Goal: Check status: Check status

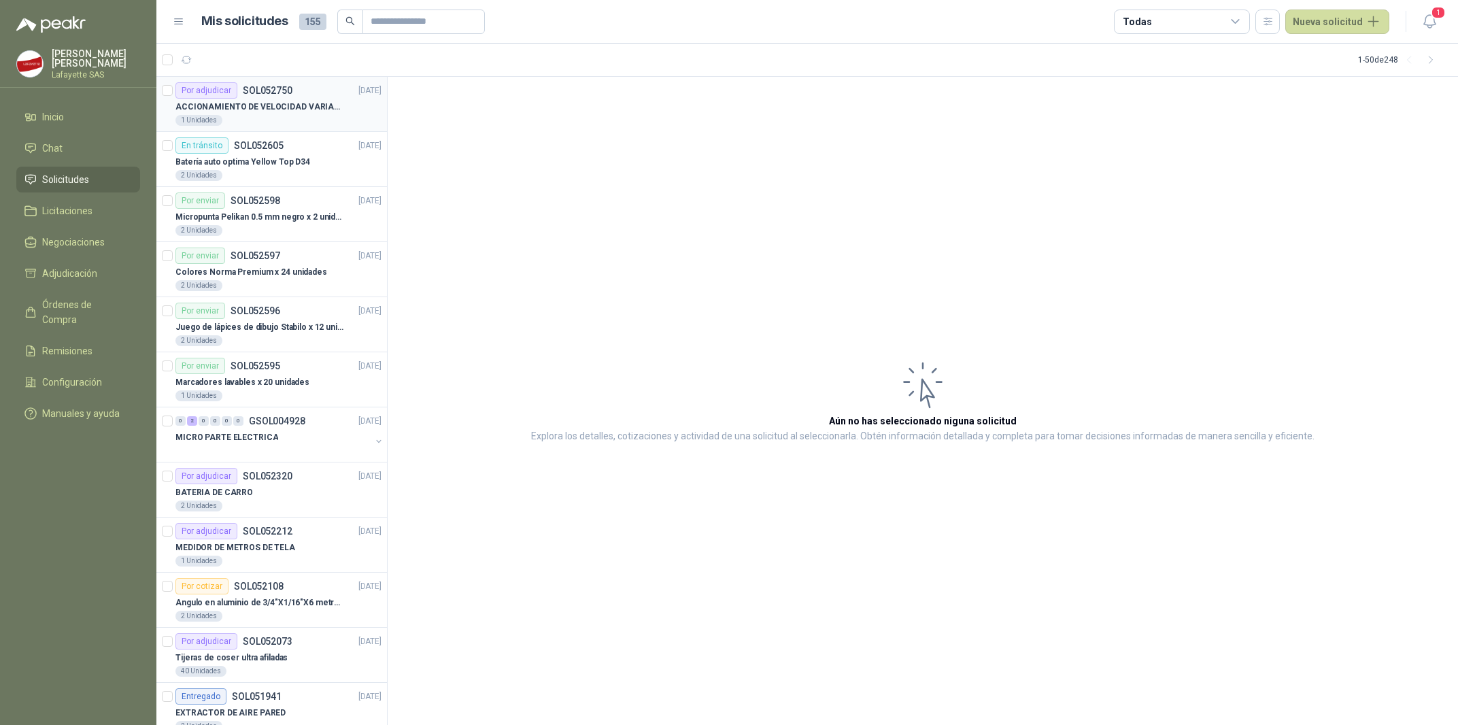
click at [267, 117] on div "1 Unidades" at bounding box center [278, 120] width 206 height 11
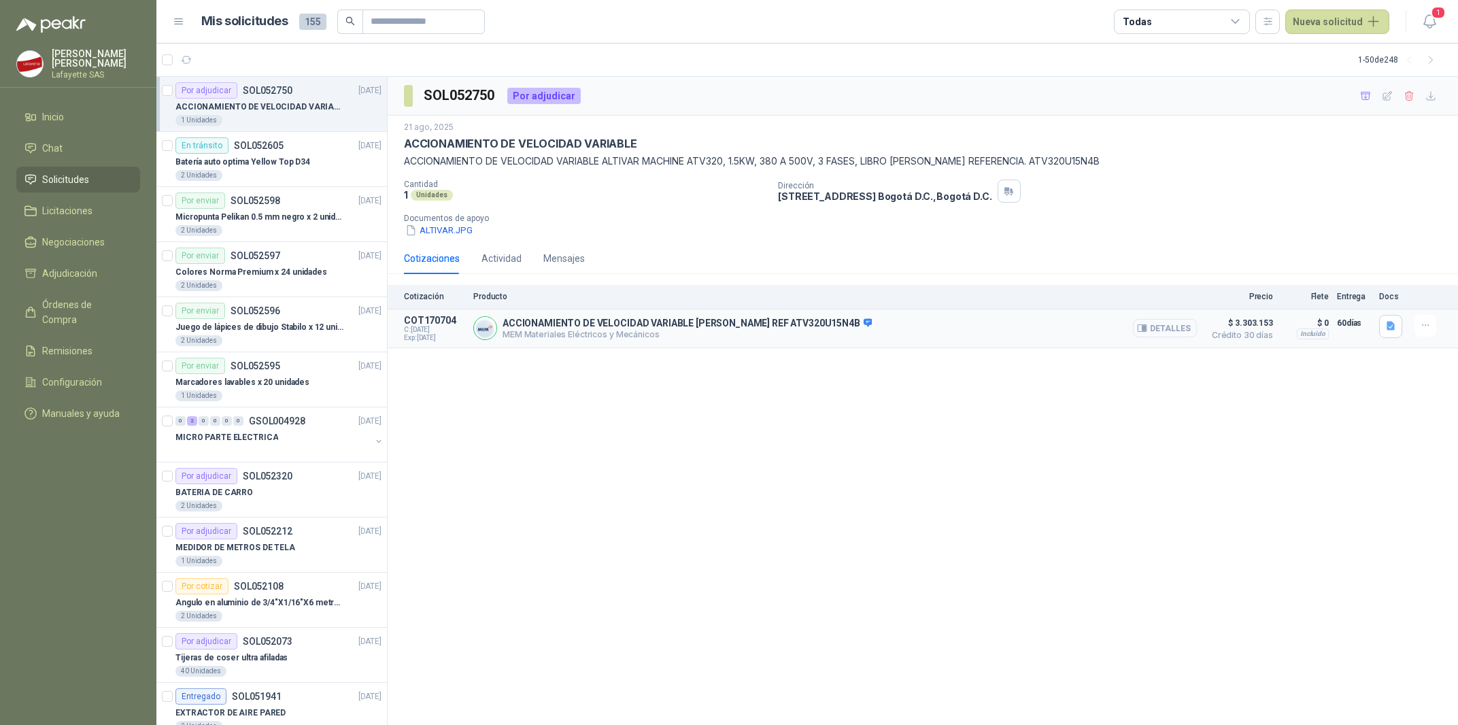
click at [1167, 332] on button "Detalles" at bounding box center [1165, 328] width 64 height 18
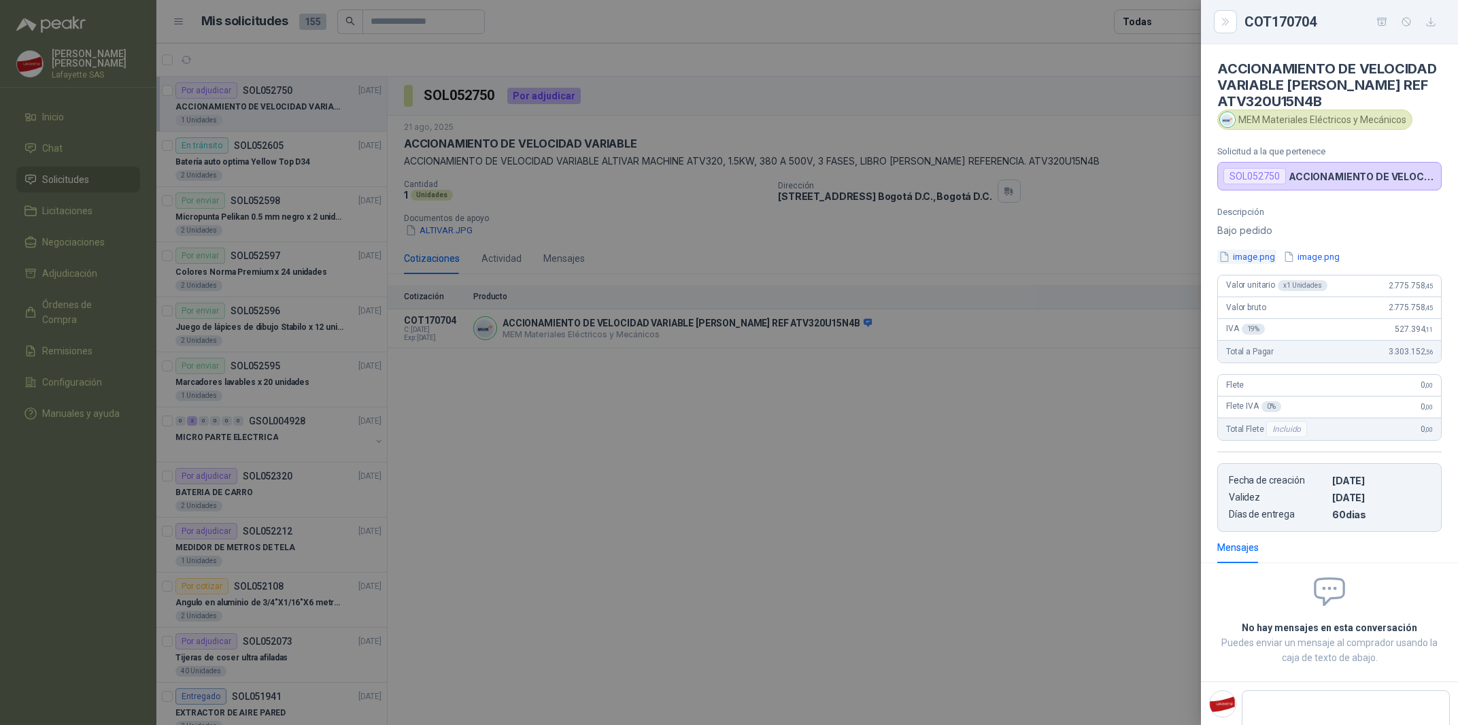
click at [1264, 264] on button "image.png" at bounding box center [1246, 256] width 59 height 14
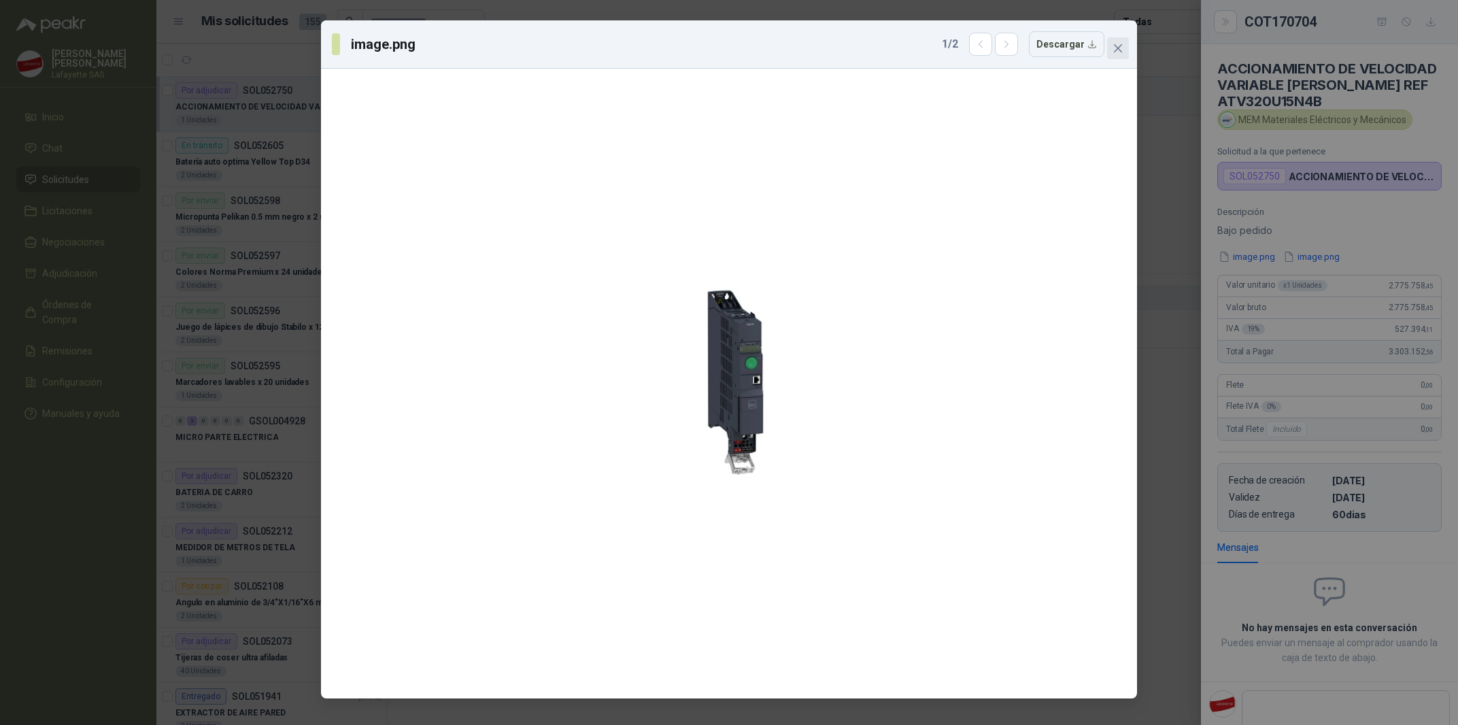
click at [1117, 56] on button "Close" at bounding box center [1118, 48] width 22 height 22
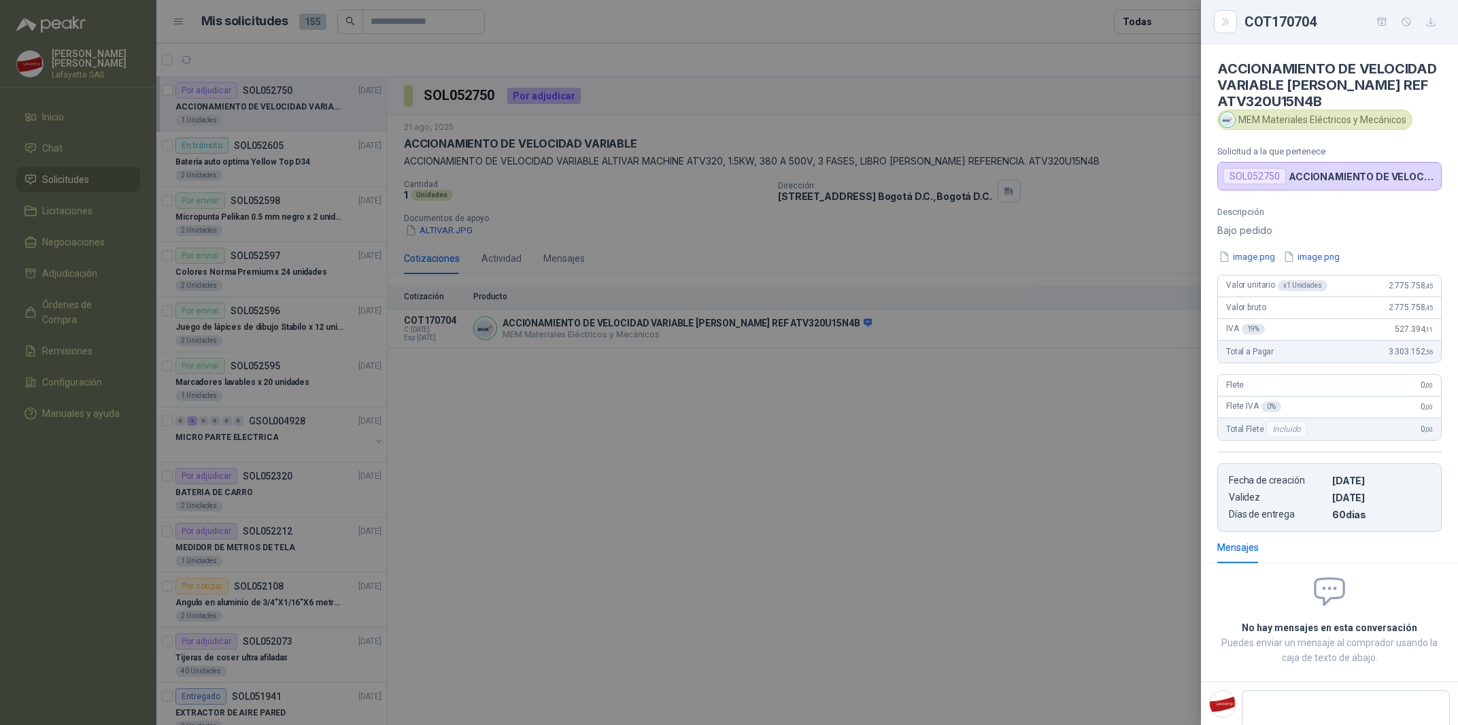
click at [993, 495] on div at bounding box center [729, 362] width 1458 height 725
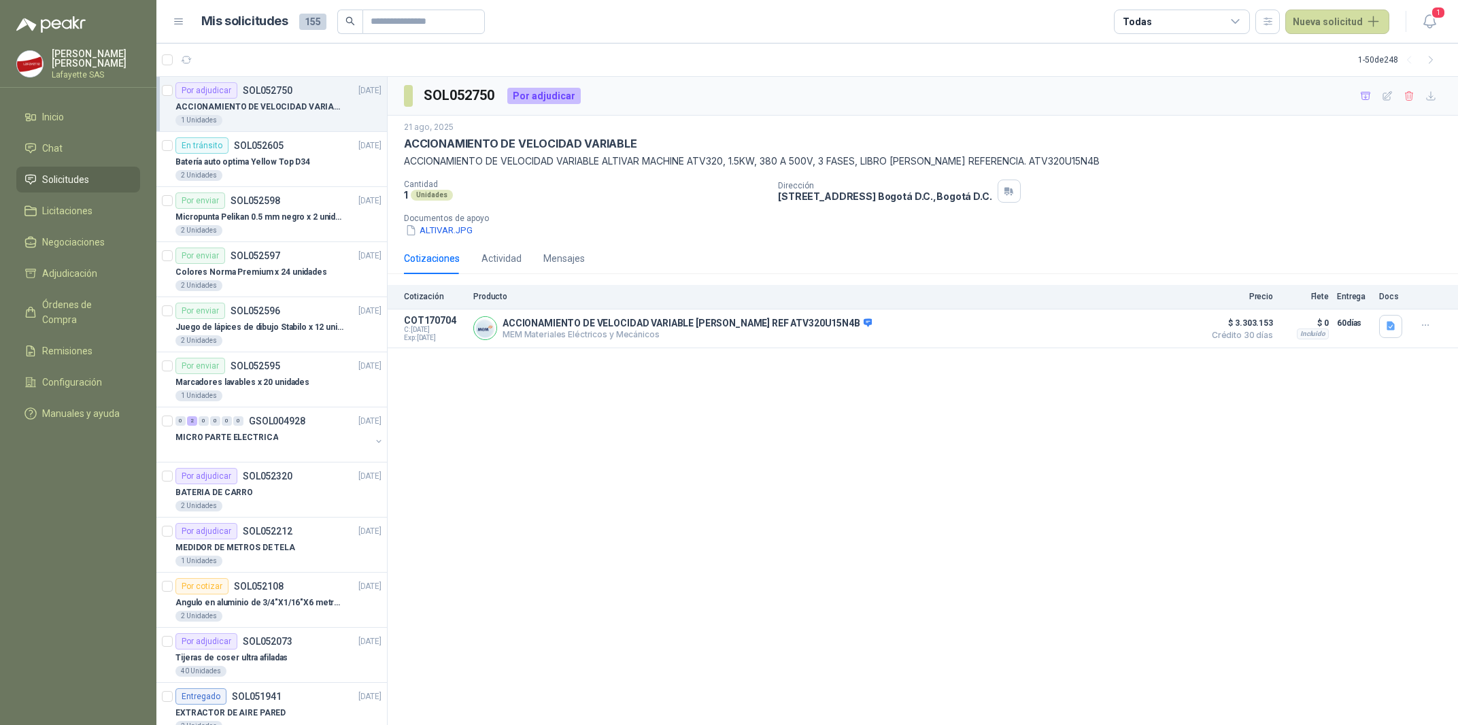
click at [1426, 35] on header "Mis solicitudes 155 Todas Nueva solicitud 1" at bounding box center [806, 22] width 1301 height 44
click at [1427, 26] on icon "button" at bounding box center [1429, 21] width 12 height 13
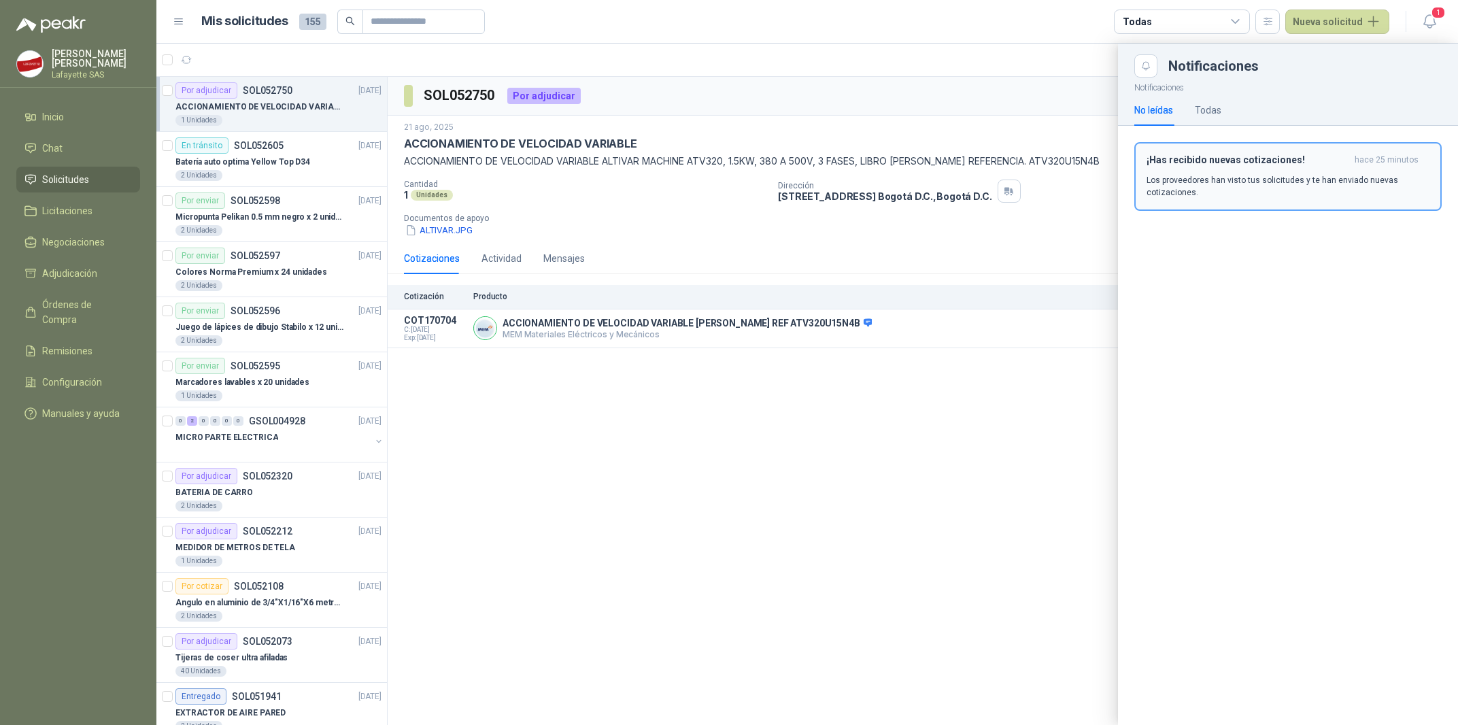
click at [1288, 174] on p "Los proveedores han visto tus solicitudes y te han enviado nuevas cotizaciones." at bounding box center [1287, 186] width 283 height 24
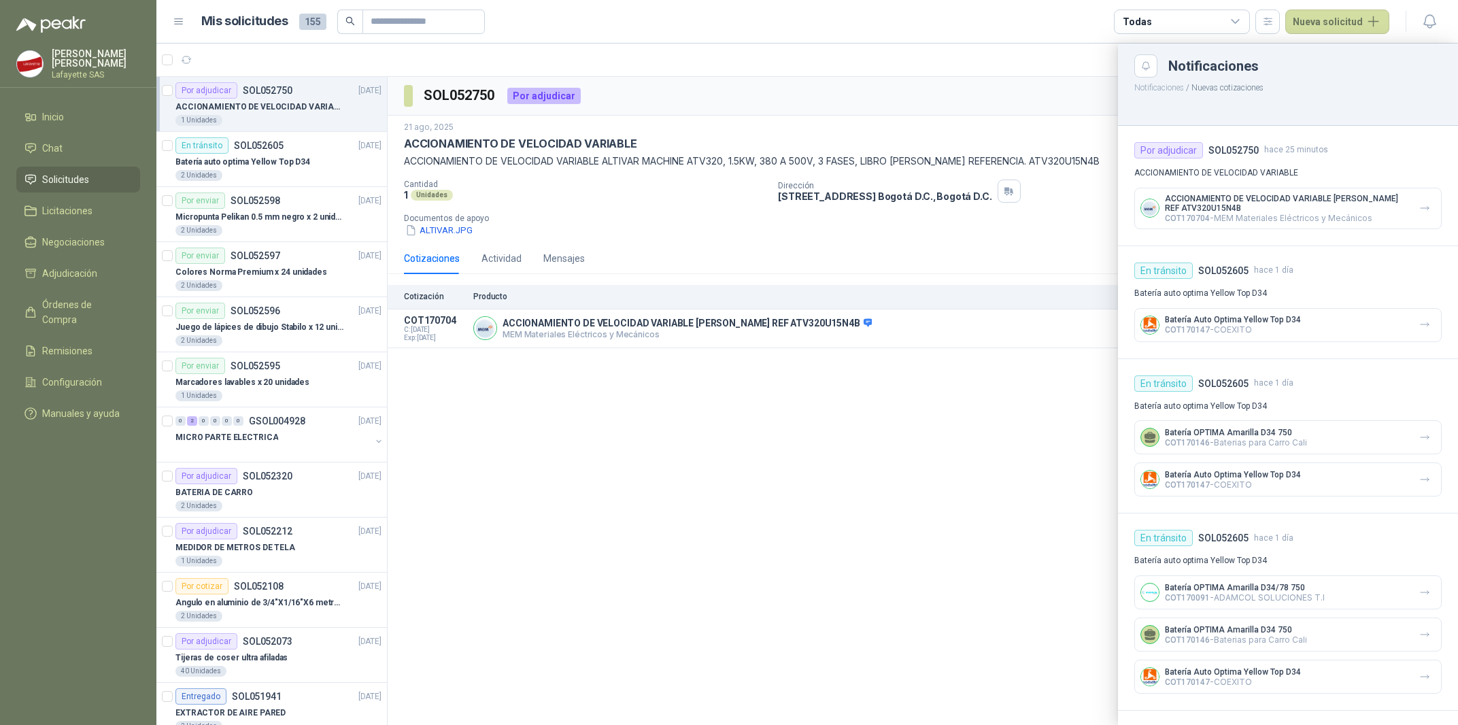
click at [1002, 450] on div at bounding box center [806, 384] width 1301 height 681
